Goal: Task Accomplishment & Management: Manage account settings

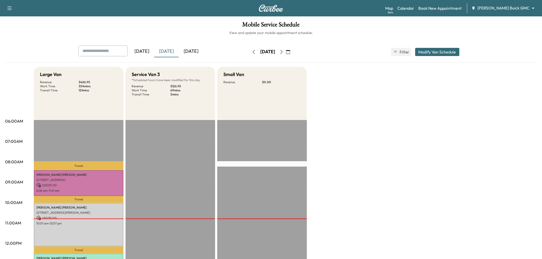
click at [91, 196] on p "Travel" at bounding box center [79, 199] width 90 height 7
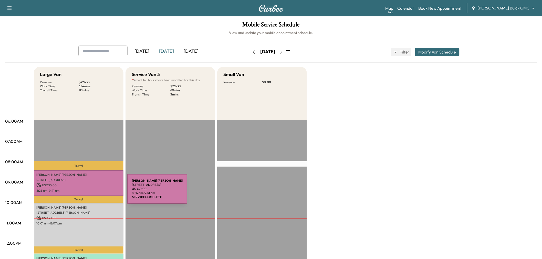
click at [91, 183] on p "USD 30.00" at bounding box center [78, 185] width 85 height 5
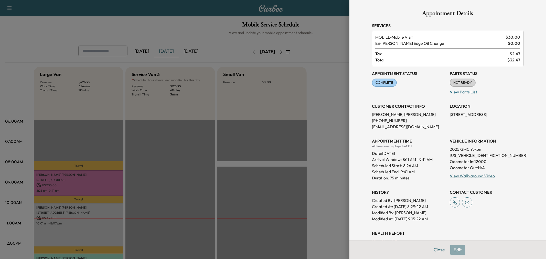
click at [351, 149] on div "Appointment Details Services MOBILE - Mobile Visit $ 30.00 EE - Ewing Edge Oil …" at bounding box center [448, 129] width 197 height 259
click at [325, 78] on div at bounding box center [273, 129] width 546 height 259
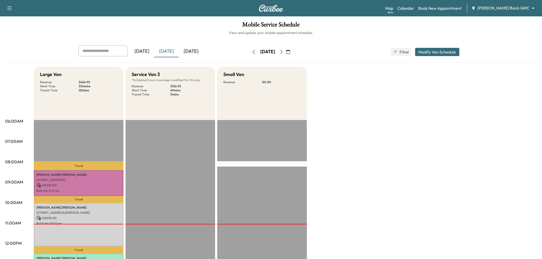
click at [283, 50] on icon "button" at bounding box center [282, 52] width 2 height 4
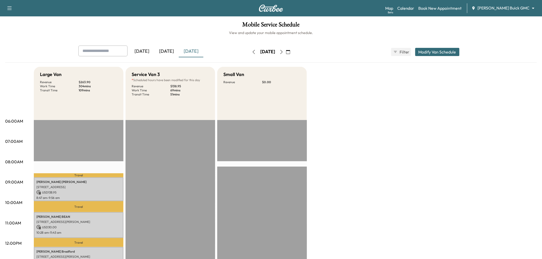
click at [283, 50] on icon "button" at bounding box center [282, 52] width 2 height 4
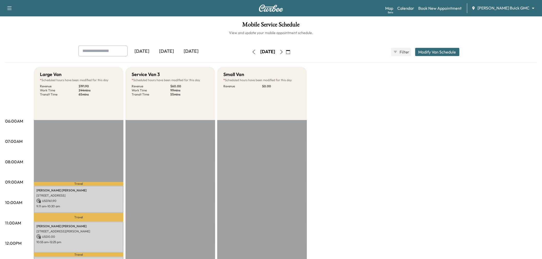
click at [284, 53] on icon "button" at bounding box center [282, 52] width 4 height 4
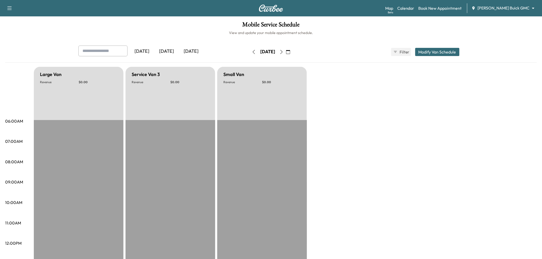
click at [284, 53] on icon "button" at bounding box center [282, 52] width 4 height 4
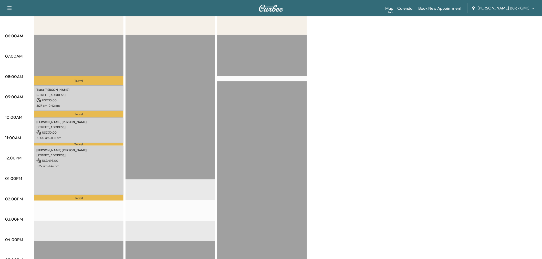
scroll to position [114, 0]
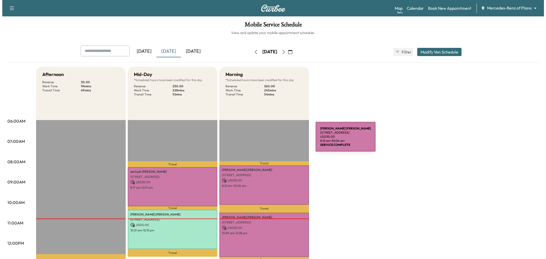
scroll to position [57, 0]
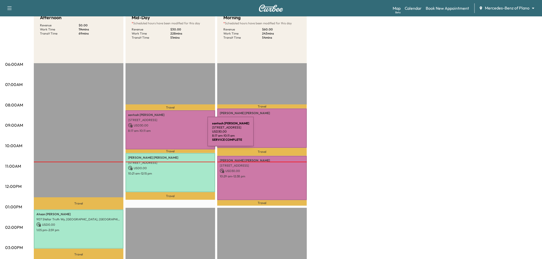
click at [166, 132] on div "[PERSON_NAME] [STREET_ADDRESS] USD 30.00 8:17 am - 10:11 am" at bounding box center [171, 129] width 90 height 39
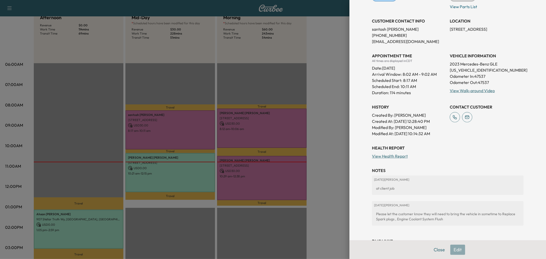
scroll to position [109, 0]
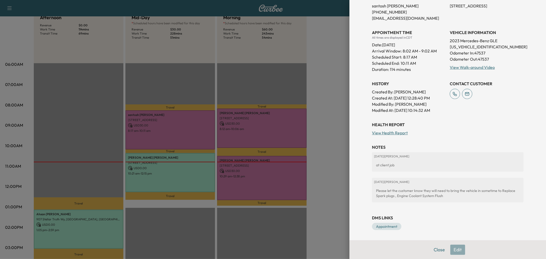
click at [187, 163] on div at bounding box center [273, 129] width 546 height 259
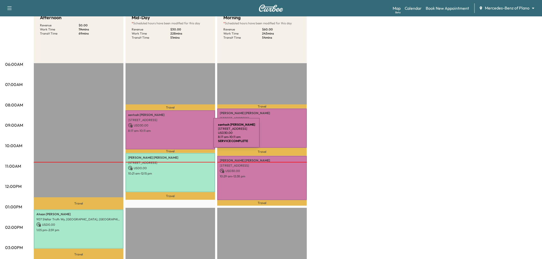
click at [175, 136] on div "[PERSON_NAME] [STREET_ADDRESS] USD 30.00 8:17 am - 10:11 am" at bounding box center [171, 129] width 90 height 39
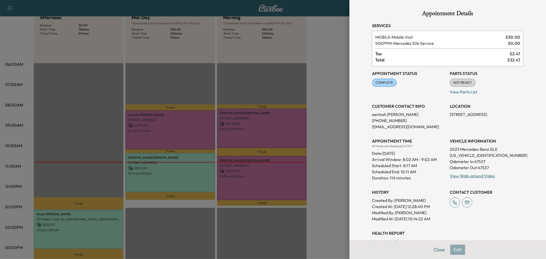
click at [172, 135] on div at bounding box center [273, 129] width 546 height 259
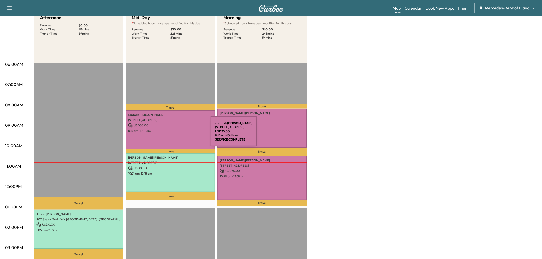
click at [172, 135] on div "[PERSON_NAME] [STREET_ADDRESS] USD 30.00 8:17 am - 10:11 am" at bounding box center [171, 129] width 90 height 39
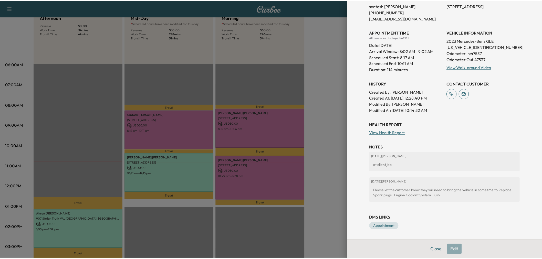
scroll to position [0, 0]
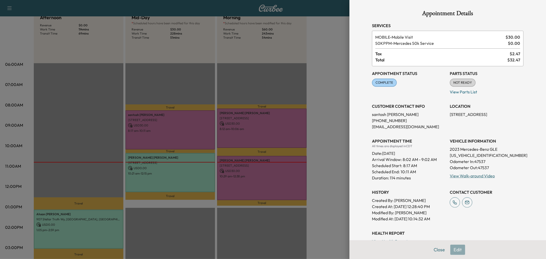
click at [310, 66] on div at bounding box center [273, 129] width 546 height 259
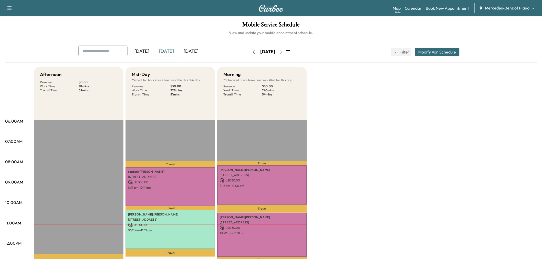
click at [293, 52] on div "[DATE] October 2025 S M T W T F S 28 29 30 1 2 3 4 5 6 7 8 9 10 11 12 13 14 15 …" at bounding box center [271, 52] width 43 height 8
click at [290, 52] on icon "button" at bounding box center [288, 52] width 4 height 4
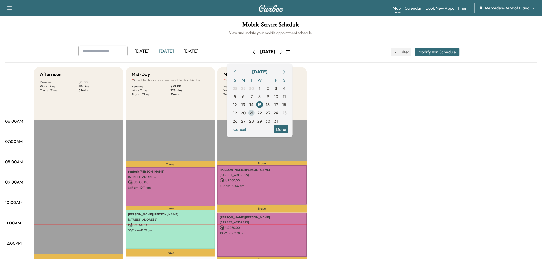
click at [254, 111] on span "21" at bounding box center [252, 113] width 4 height 6
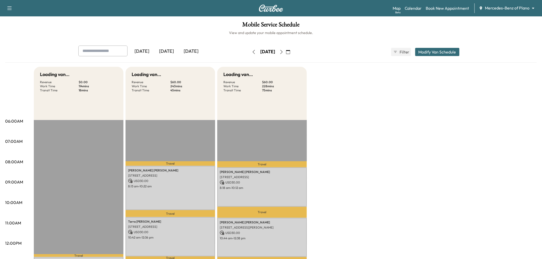
click at [366, 131] on div "Loading van... Revenue $ 0.00 Work Time 114 mins Transit Time 18 mins Travel [P…" at bounding box center [285, 259] width 503 height 384
click at [429, 51] on button "Modify Van Schedule" at bounding box center [437, 52] width 44 height 8
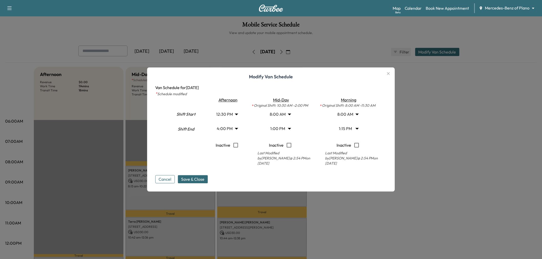
click at [224, 113] on body "Support Log Out Map Beta Calendar Book New Appointment Mercedes-Benz of Plano *…" at bounding box center [271, 129] width 542 height 259
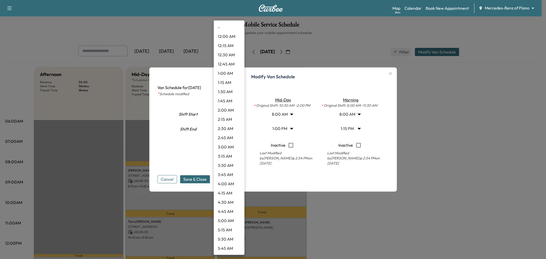
scroll to position [359, 0]
click at [232, 153] on li "1:00 PM" at bounding box center [229, 156] width 31 height 9
type input "**"
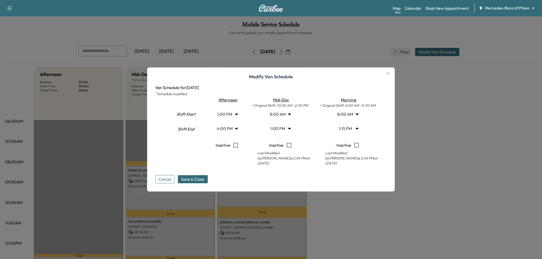
click at [225, 129] on body "Support Log Out Map Beta Calendar Book New Appointment Mercedes-Benz of Plano *…" at bounding box center [271, 129] width 542 height 259
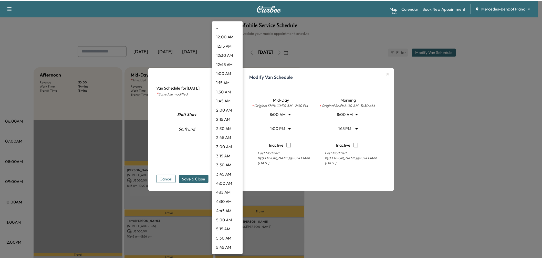
scroll to position [488, 0]
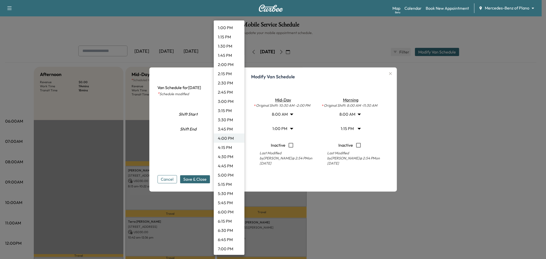
click at [226, 129] on li "3:45 PM" at bounding box center [229, 129] width 31 height 9
type input "*****"
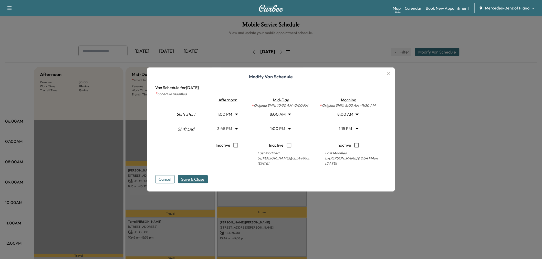
click at [197, 178] on span "Save & Close" at bounding box center [192, 180] width 23 height 6
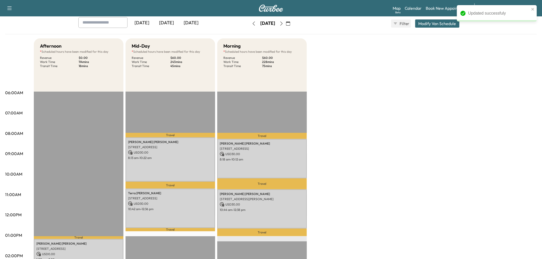
scroll to position [0, 0]
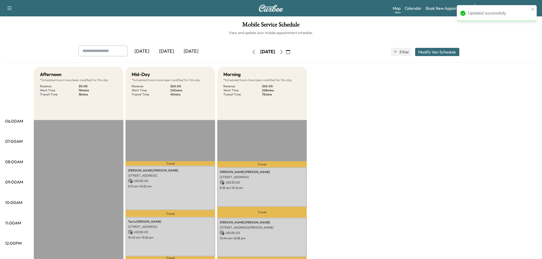
click at [283, 50] on icon "button" at bounding box center [282, 52] width 2 height 4
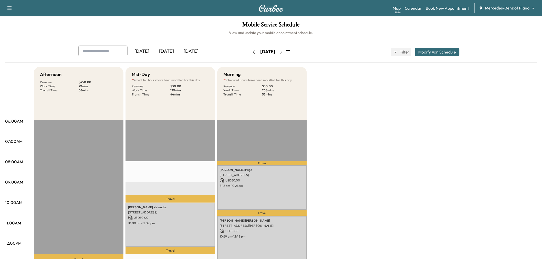
click at [438, 51] on button "Modify Van Schedule" at bounding box center [437, 52] width 44 height 8
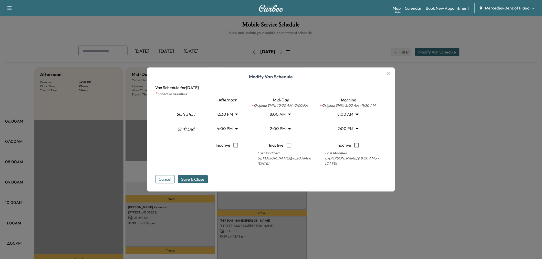
click at [227, 117] on body "Support Log Out Map Beta Calendar Book New Appointment Mercedes-Benz of Plano *…" at bounding box center [271, 129] width 542 height 259
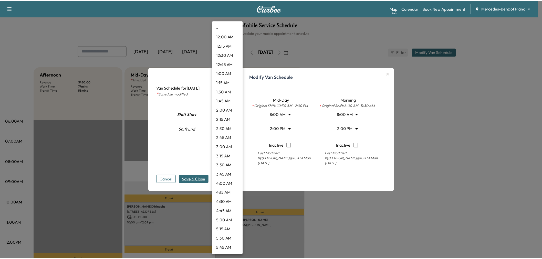
scroll to position [359, 0]
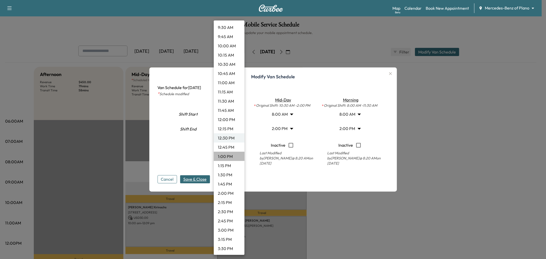
click at [232, 154] on li "1:00 PM" at bounding box center [229, 156] width 31 height 9
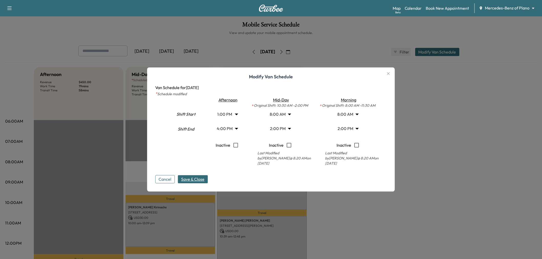
click at [199, 176] on button "Save & Close" at bounding box center [193, 180] width 30 height 8
click at [444, 146] on div at bounding box center [271, 129] width 542 height 259
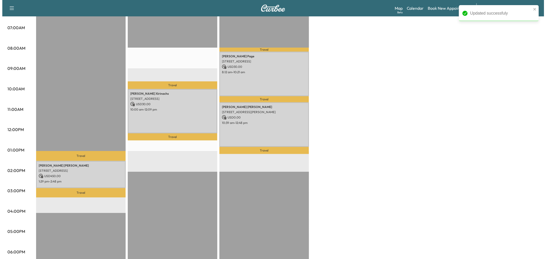
scroll to position [0, 0]
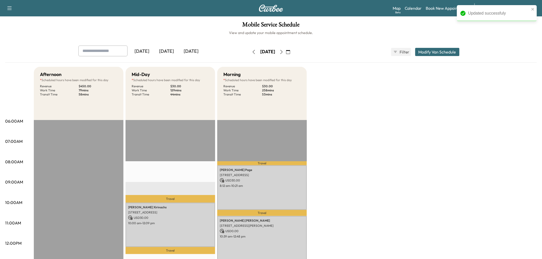
click at [437, 47] on div "[DATE] [DATE] [DATE] [DATE] October 2025 S M T W T F S 28 29 30 1 2 3 4 5 6 7 8…" at bounding box center [271, 52] width 394 height 13
click at [435, 50] on button "Modify Van Schedule" at bounding box center [437, 52] width 44 height 8
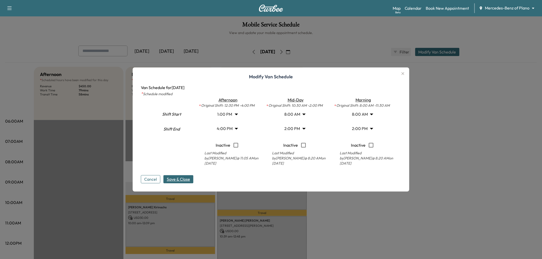
click at [225, 116] on body "Support Log Out Map Beta Calendar Book New Appointment Mercedes-Benz of Plano *…" at bounding box center [271, 129] width 542 height 259
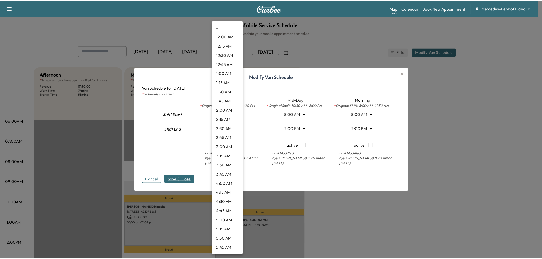
scroll to position [378, 0]
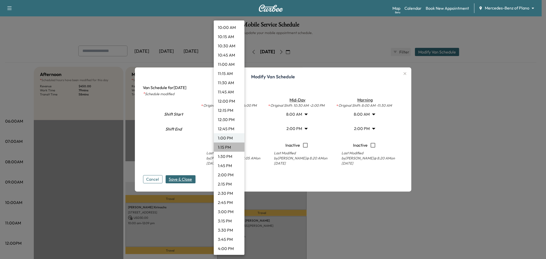
click at [231, 145] on li "1:15 PM" at bounding box center [229, 147] width 31 height 9
type input "*****"
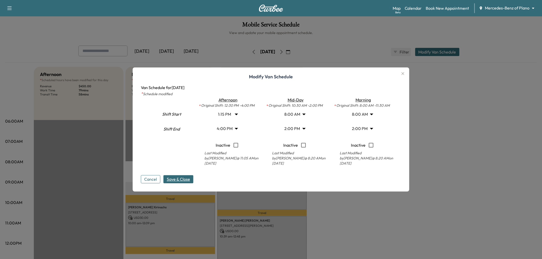
click at [184, 180] on span "Save & Close" at bounding box center [178, 180] width 23 height 6
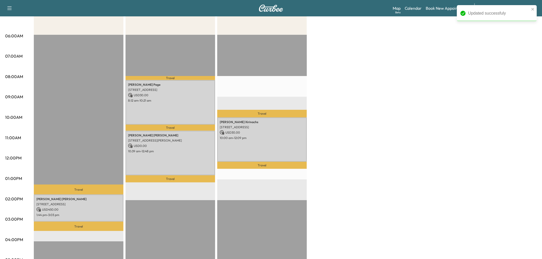
scroll to position [0, 0]
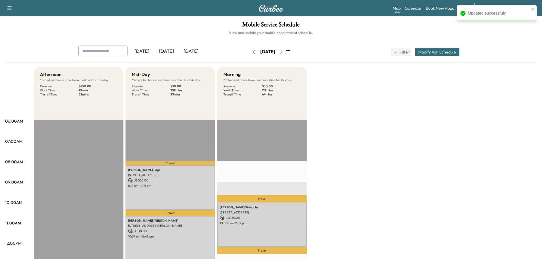
click at [284, 50] on icon "button" at bounding box center [282, 52] width 4 height 4
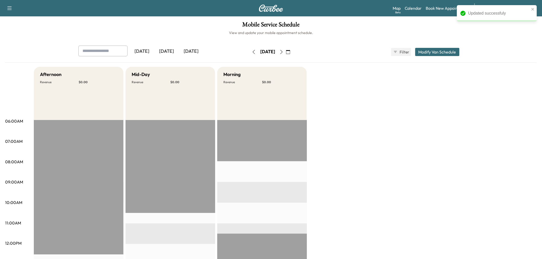
click at [286, 50] on button "button" at bounding box center [281, 52] width 9 height 8
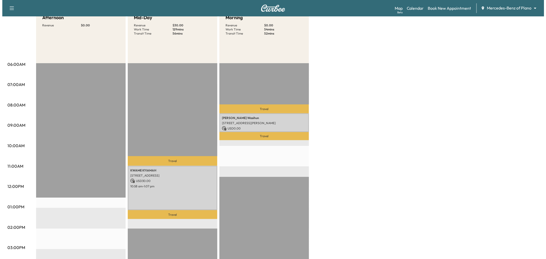
scroll to position [85, 0]
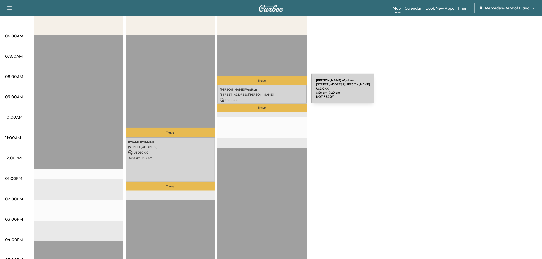
click at [273, 89] on p "[PERSON_NAME]" at bounding box center [262, 90] width 85 height 4
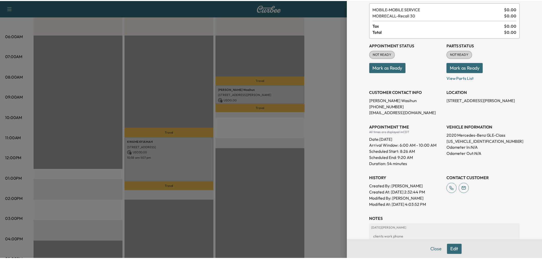
scroll to position [0, 0]
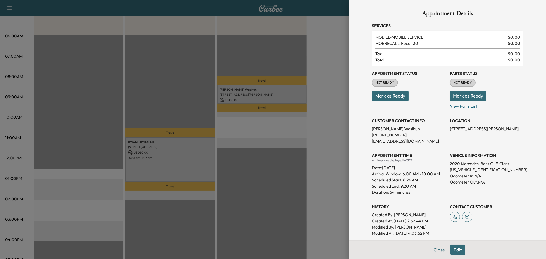
drag, startPoint x: 458, startPoint y: 253, endPoint x: 457, endPoint y: 250, distance: 2.6
click at [458, 253] on button "Edit" at bounding box center [458, 250] width 15 height 10
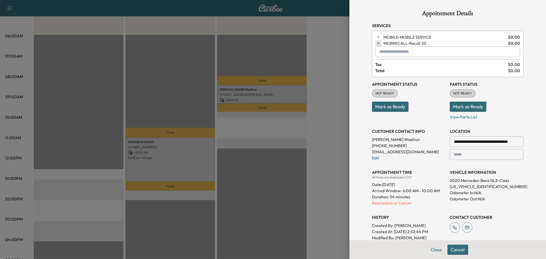
click at [377, 42] on icon "button" at bounding box center [379, 44] width 4 height 4
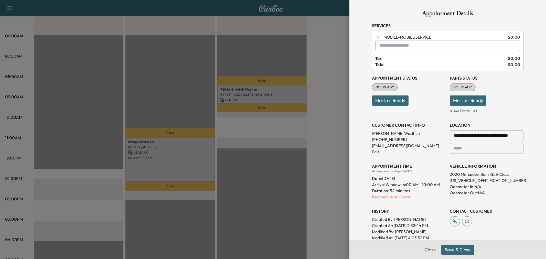
click at [458, 249] on button "Save & Close" at bounding box center [458, 250] width 33 height 10
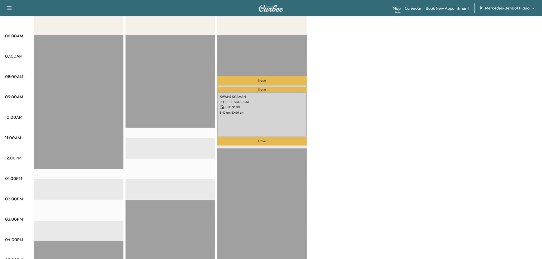
scroll to position [57, 0]
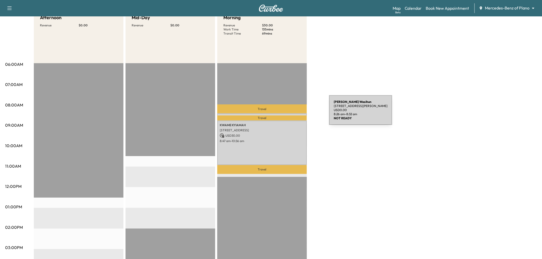
click at [291, 114] on div "[PERSON_NAME] [STREET_ADDRESS][PERSON_NAME] USD 0.00 8:26 am - 8:32 am" at bounding box center [262, 116] width 90 height 5
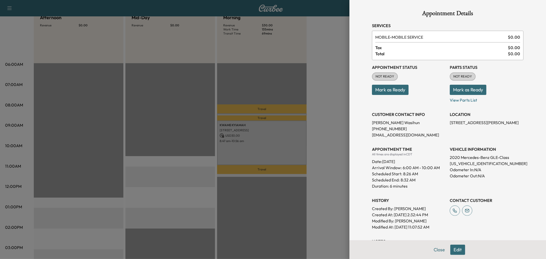
click at [331, 135] on div at bounding box center [273, 129] width 546 height 259
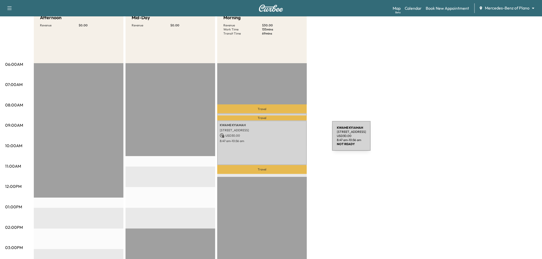
click at [291, 139] on p "8:47 am - 10:56 am" at bounding box center [262, 141] width 85 height 4
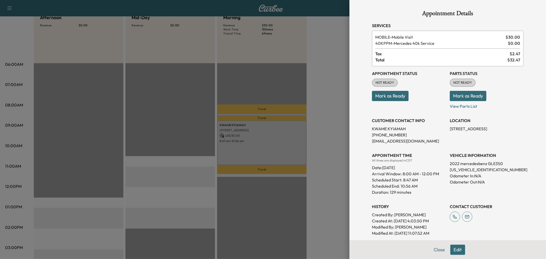
click at [291, 150] on div at bounding box center [273, 129] width 546 height 259
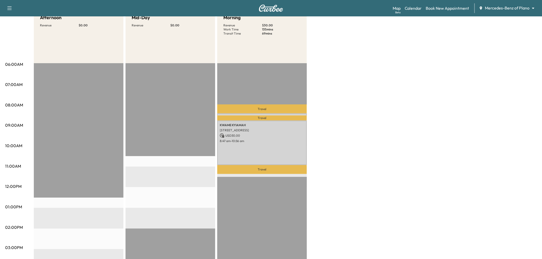
click at [327, 146] on div "Afternoon Revenue $ 0.00 Mid-Day Revenue $ 0.00 Morning Revenue $ 30.00 Work Ti…" at bounding box center [285, 202] width 503 height 384
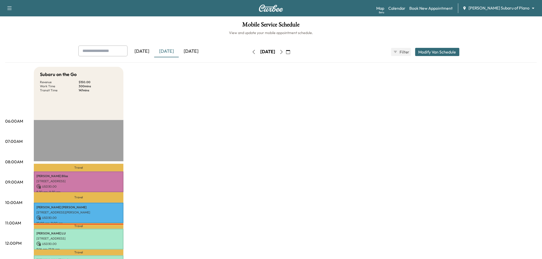
click at [284, 52] on icon "button" at bounding box center [282, 52] width 4 height 4
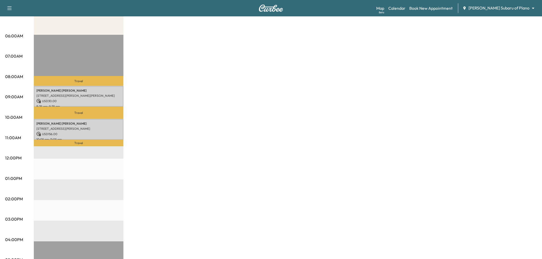
scroll to position [28, 0]
